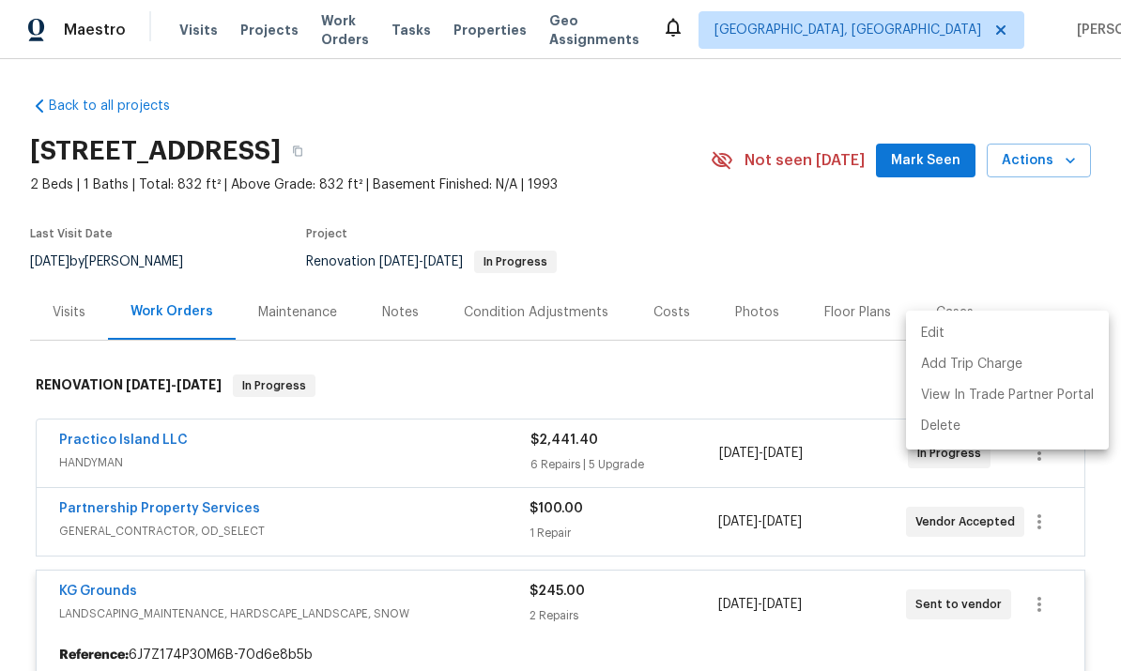
scroll to position [271, 0]
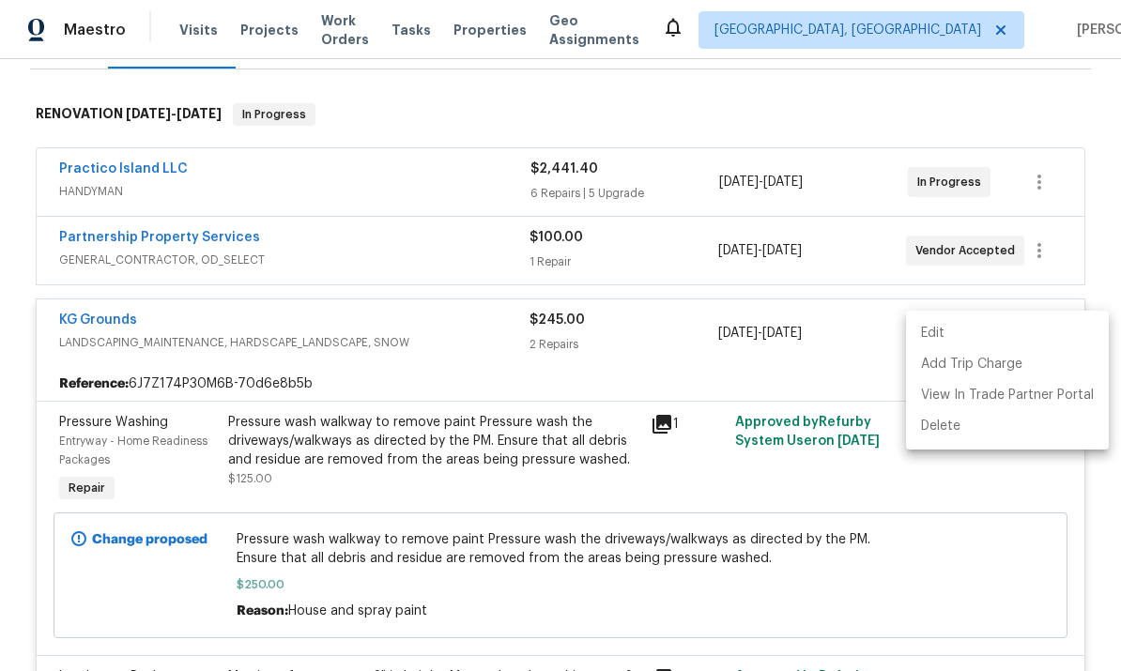
click at [431, 253] on div at bounding box center [560, 335] width 1121 height 671
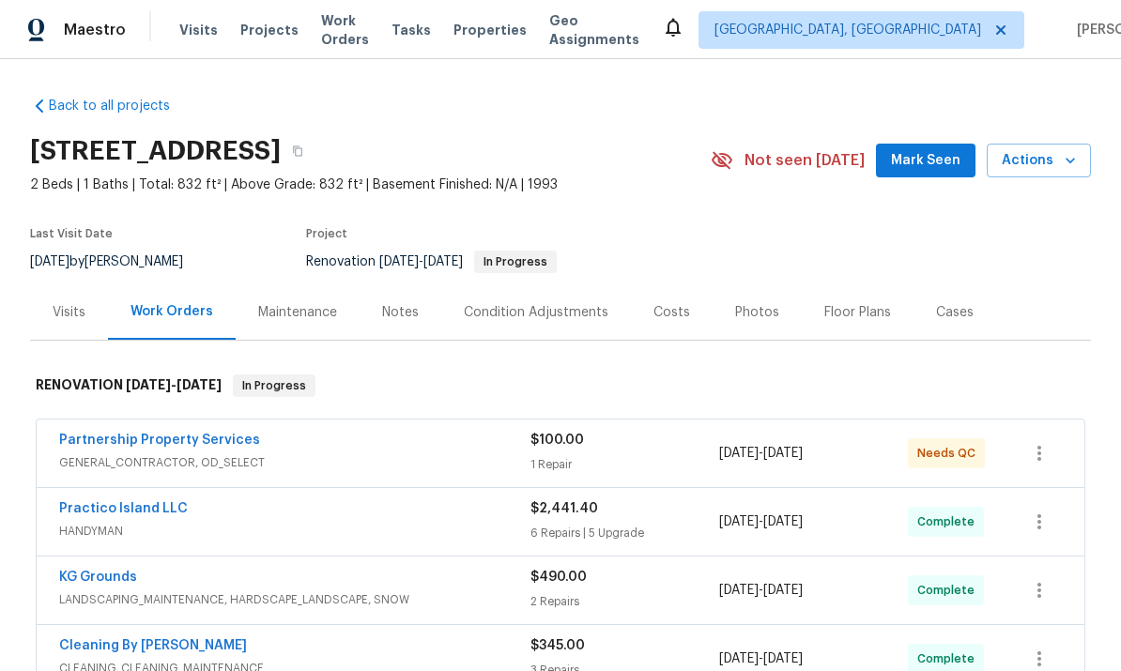
click at [208, 446] on link "Partnership Property Services" at bounding box center [159, 440] width 201 height 13
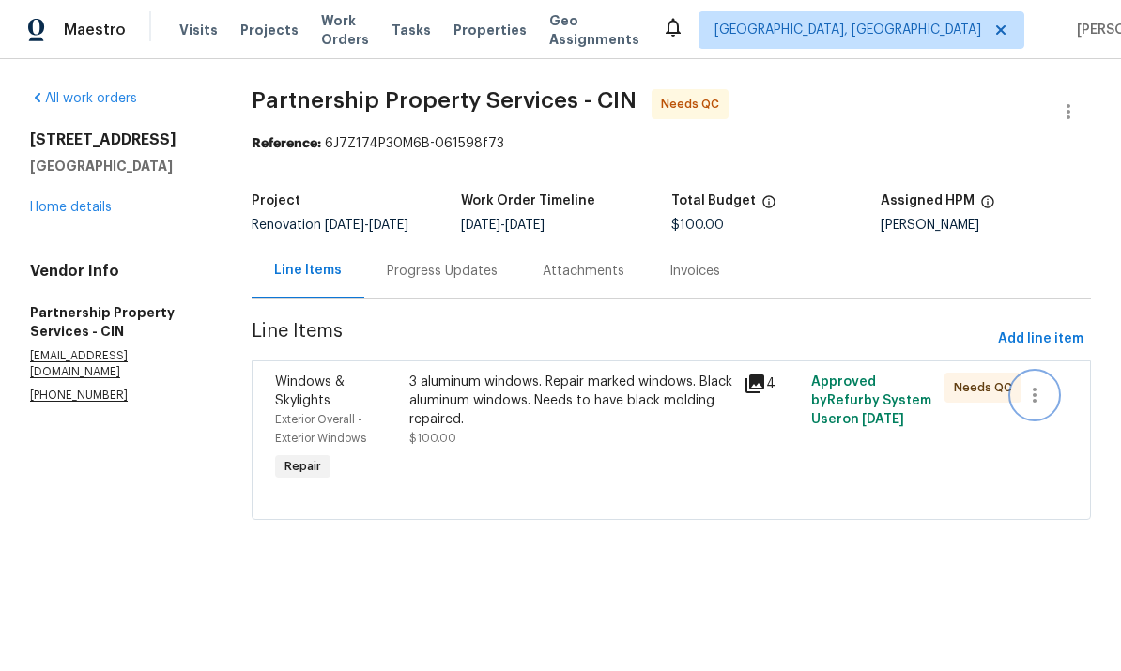
click at [1057, 413] on button "button" at bounding box center [1034, 395] width 45 height 45
click at [1039, 405] on li "Cancel" at bounding box center [1053, 408] width 72 height 31
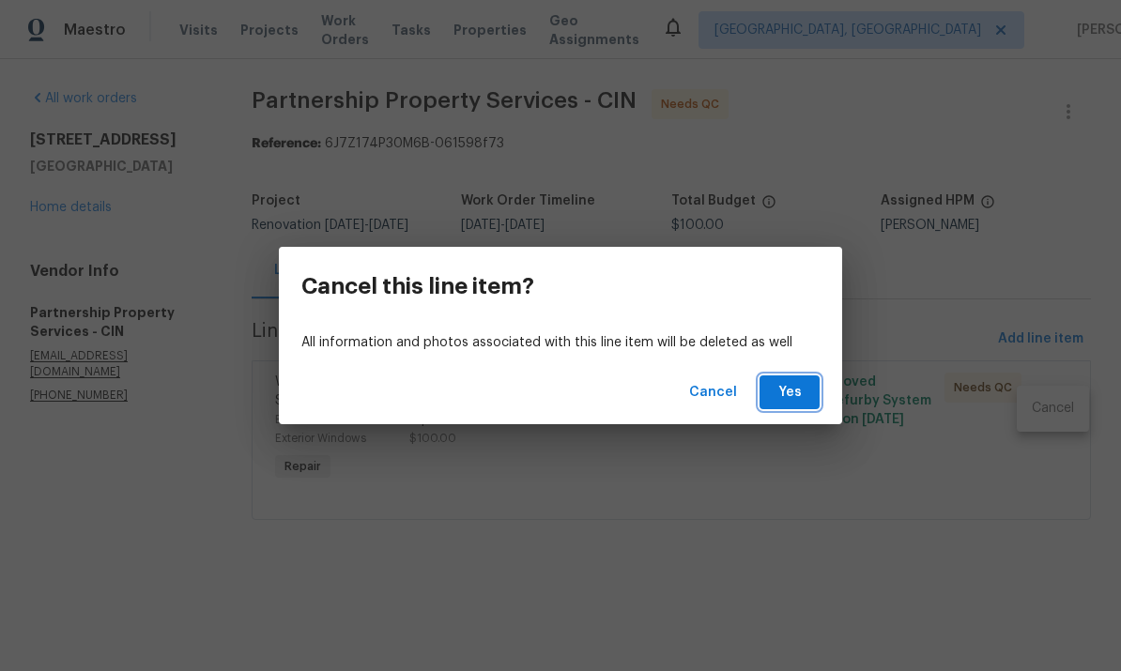
click at [799, 385] on span "Yes" at bounding box center [790, 392] width 30 height 23
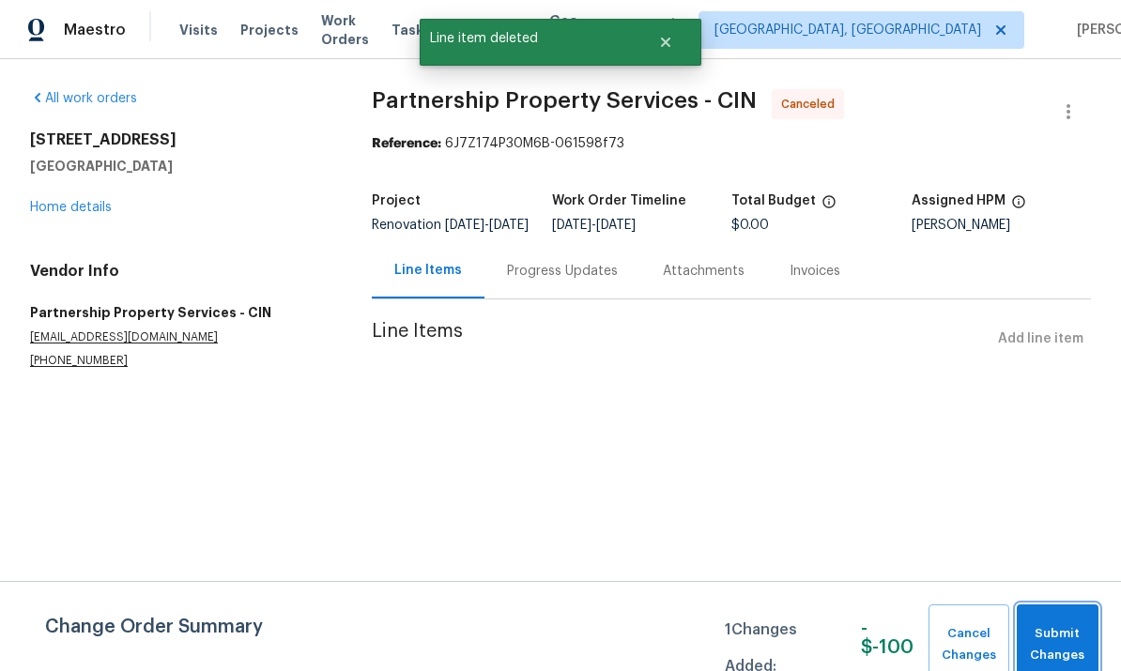
click at [1064, 635] on span "Submit Changes" at bounding box center [1057, 644] width 63 height 43
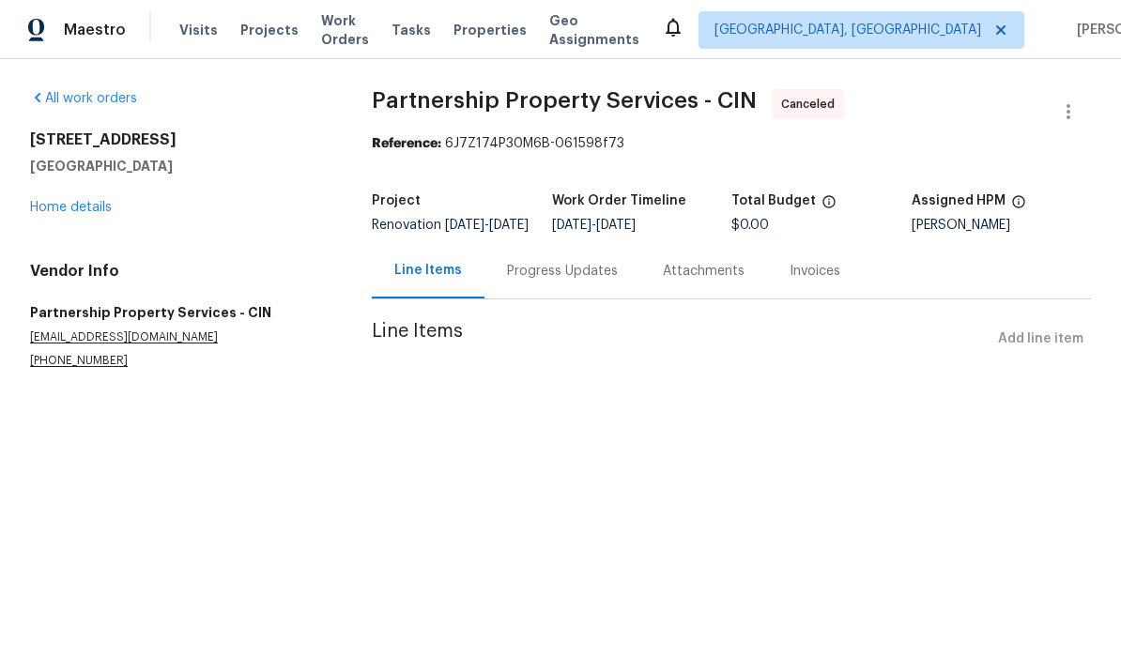
click at [92, 209] on link "Home details" at bounding box center [71, 207] width 82 height 13
